Goal: Task Accomplishment & Management: Manage account settings

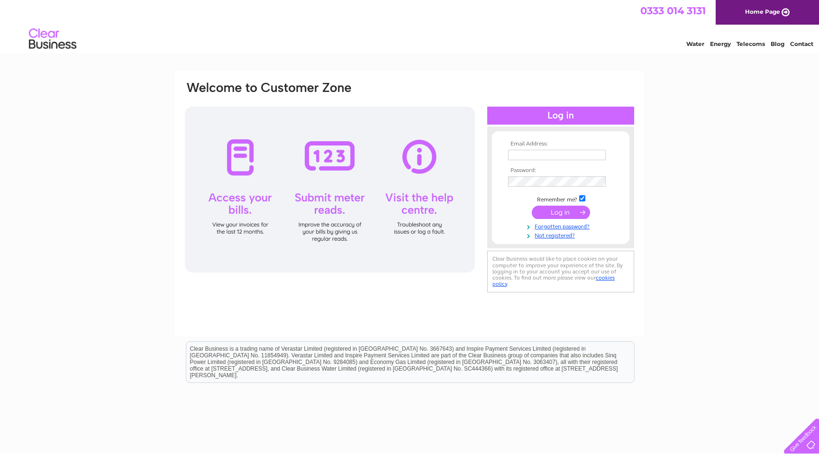
type input "[PERSON_NAME][EMAIL_ADDRESS][DOMAIN_NAME]"
click at [560, 208] on input "submit" at bounding box center [561, 212] width 58 height 13
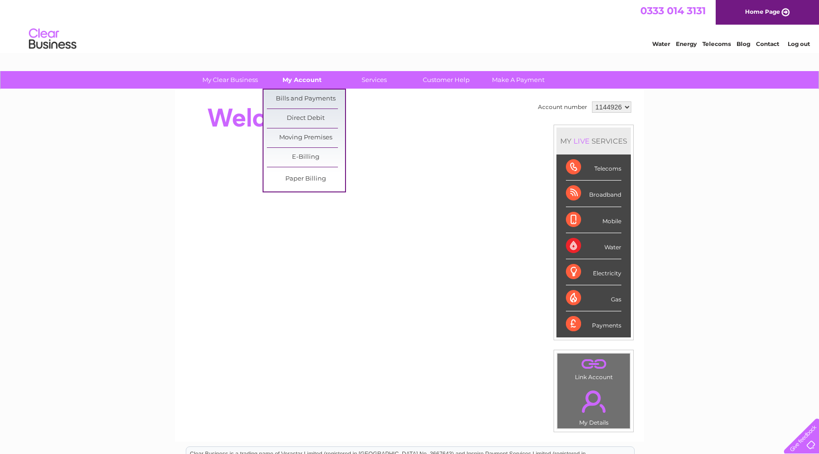
click at [306, 82] on link "My Account" at bounding box center [302, 80] width 78 height 18
click at [306, 99] on link "Bills and Payments" at bounding box center [306, 99] width 78 height 19
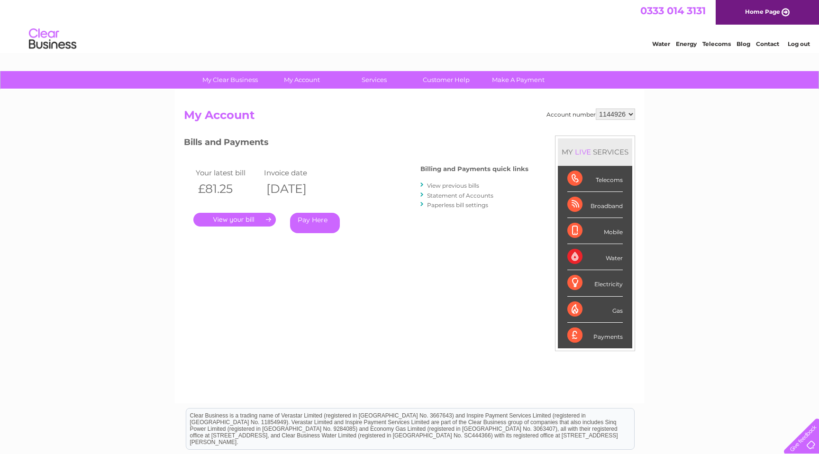
click at [459, 183] on link "View previous bills" at bounding box center [453, 185] width 52 height 7
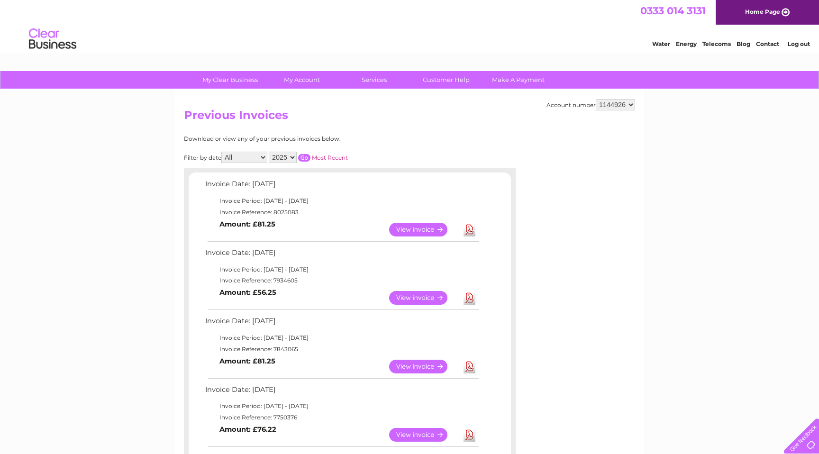
click at [438, 364] on link "View" at bounding box center [424, 367] width 70 height 14
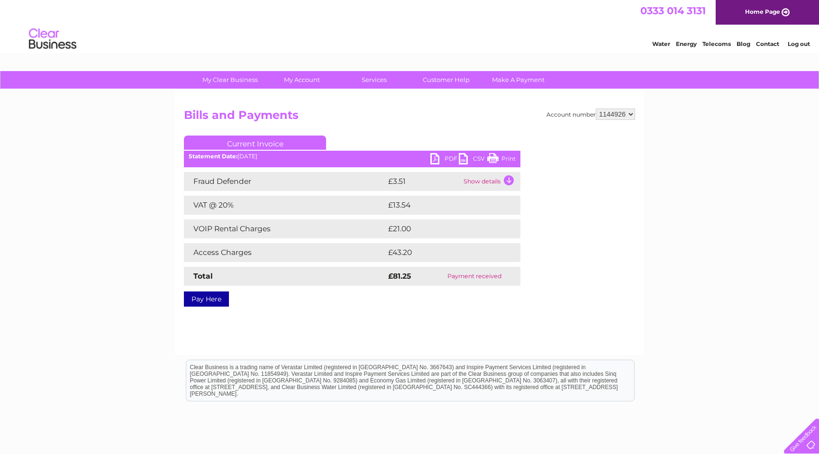
click at [446, 154] on link "PDF" at bounding box center [444, 160] width 28 height 14
